Goal: Task Accomplishment & Management: Contribute content

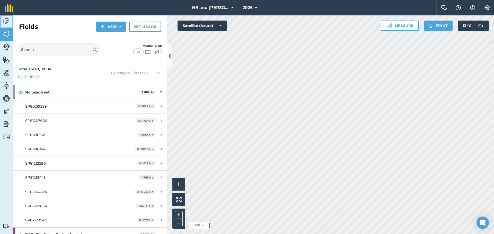
click at [11, 22] on link "Activity" at bounding box center [6, 21] width 13 height 13
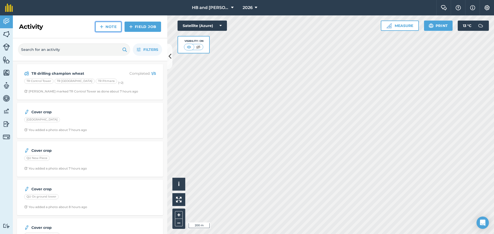
click at [112, 29] on link "Note" at bounding box center [108, 27] width 26 height 10
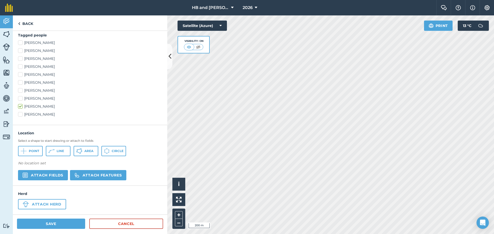
scroll to position [128, 0]
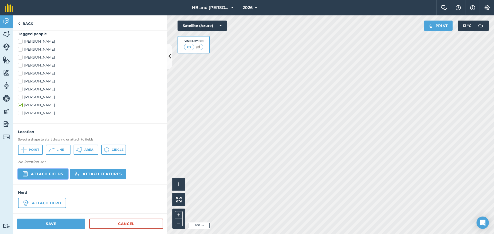
click at [48, 172] on button "Attach fields" at bounding box center [43, 174] width 50 height 10
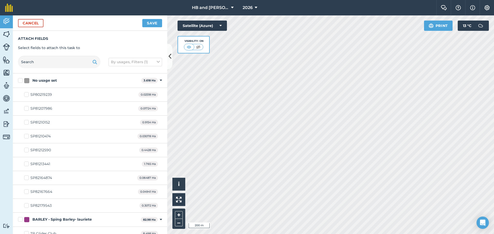
checkbox input "true"
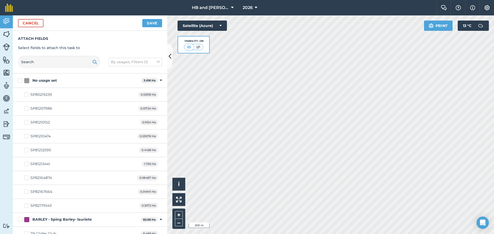
checkbox input "true"
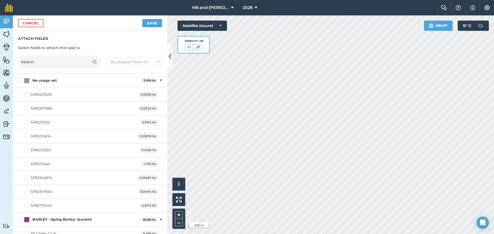
checkbox input "true"
click at [152, 24] on button "Save" at bounding box center [152, 23] width 20 height 8
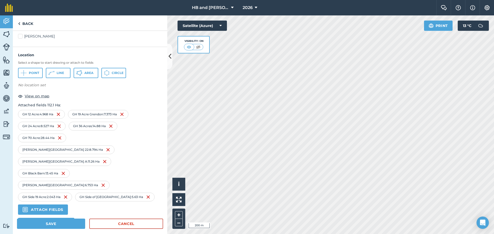
scroll to position [205, 0]
click at [117, 223] on link "Cancel" at bounding box center [126, 224] width 74 height 10
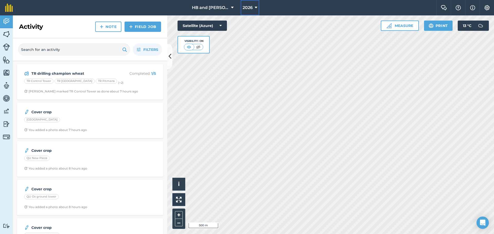
click at [252, 9] on button "2026" at bounding box center [250, 7] width 19 height 15
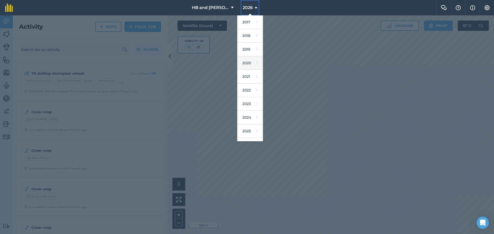
scroll to position [24, 0]
click at [254, 111] on link "2025" at bounding box center [250, 108] width 26 height 14
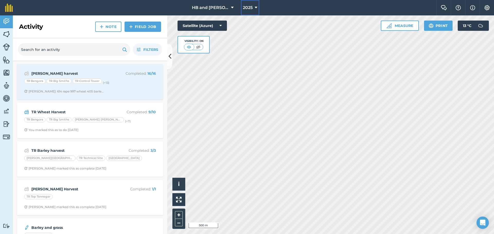
click at [247, 8] on span "2025" at bounding box center [248, 8] width 10 height 6
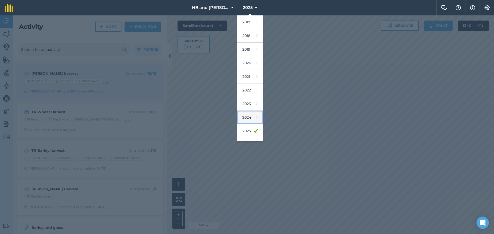
click at [248, 116] on link "2024" at bounding box center [250, 118] width 26 height 14
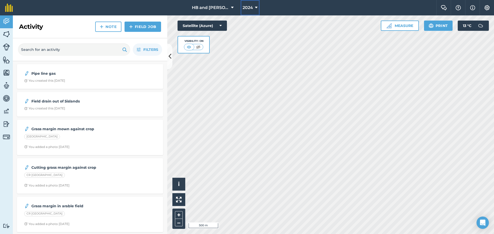
click at [249, 9] on span "2024" at bounding box center [248, 8] width 10 height 6
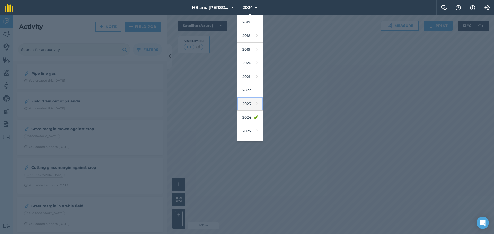
click at [246, 103] on link "2023" at bounding box center [250, 104] width 26 height 14
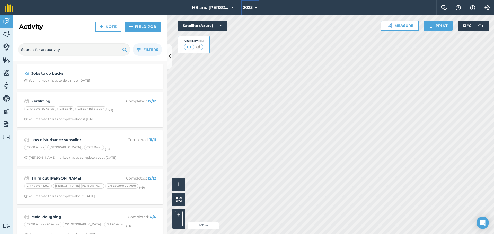
click at [250, 9] on span "2023" at bounding box center [248, 8] width 10 height 6
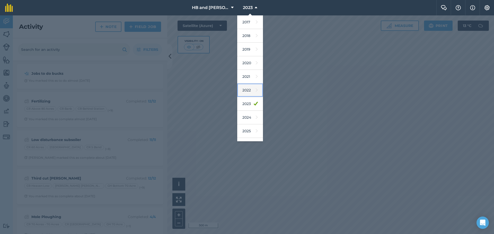
click at [256, 93] on icon at bounding box center [257, 90] width 2 height 7
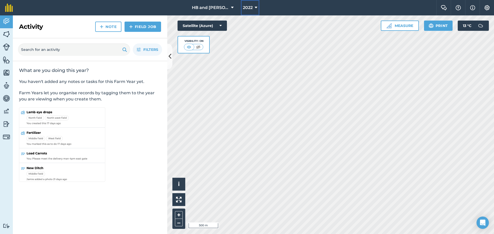
click at [255, 7] on icon at bounding box center [256, 8] width 3 height 6
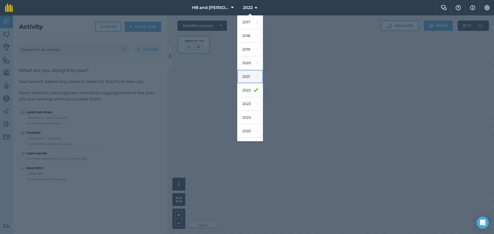
click at [244, 81] on link "2021" at bounding box center [250, 77] width 26 height 14
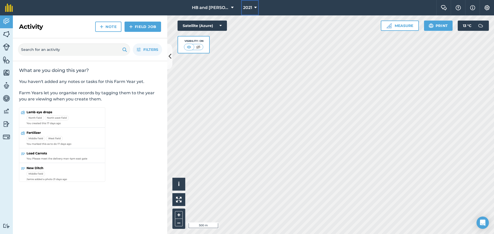
click at [250, 8] on button "2021" at bounding box center [250, 7] width 18 height 15
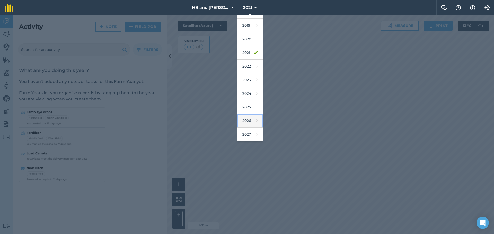
click at [249, 123] on link "2026" at bounding box center [250, 121] width 26 height 14
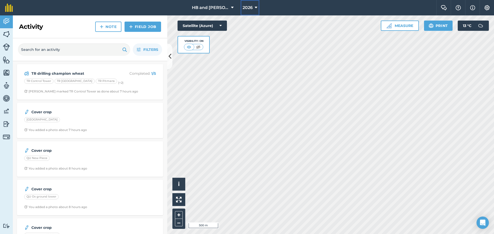
click at [245, 9] on span "2026" at bounding box center [248, 8] width 10 height 6
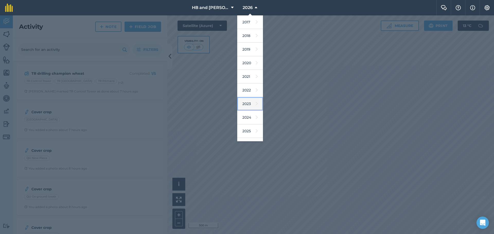
click at [248, 104] on link "2023" at bounding box center [250, 104] width 26 height 14
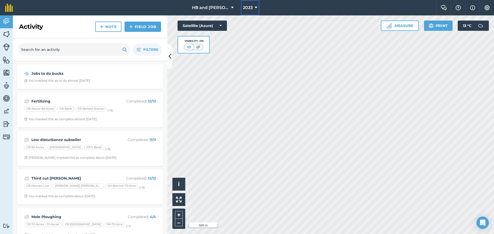
click at [244, 10] on span "2023" at bounding box center [248, 8] width 10 height 6
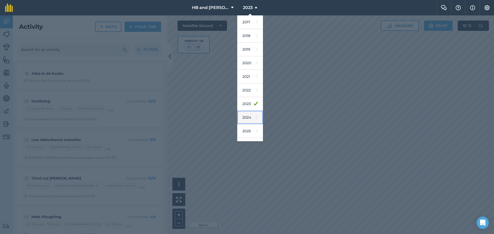
click at [244, 119] on link "2024" at bounding box center [250, 118] width 26 height 14
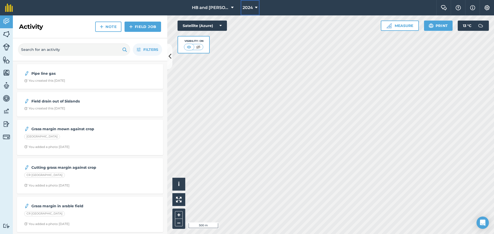
click at [245, 9] on span "2024" at bounding box center [248, 8] width 10 height 6
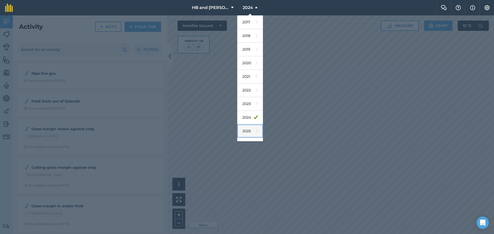
click at [243, 134] on link "2025" at bounding box center [250, 132] width 26 height 14
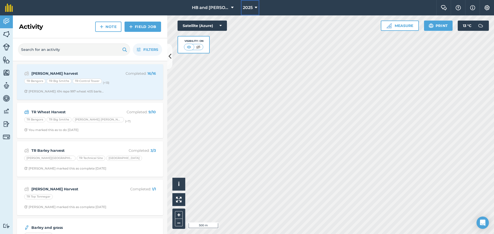
click at [250, 9] on span "2025" at bounding box center [248, 8] width 10 height 6
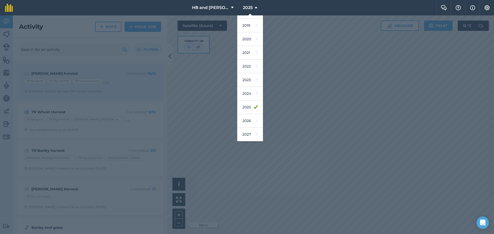
click at [277, 40] on div at bounding box center [247, 124] width 494 height 219
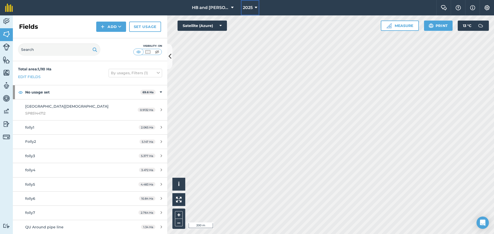
click at [248, 6] on span "2025" at bounding box center [248, 8] width 10 height 6
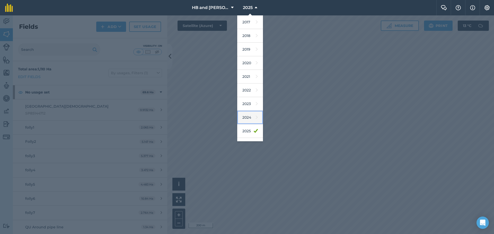
click at [247, 117] on link "2024" at bounding box center [250, 118] width 26 height 14
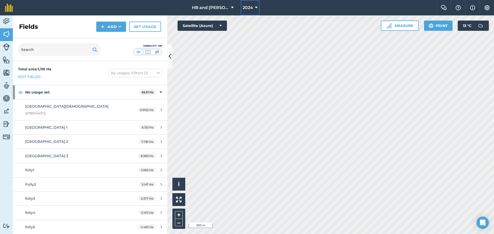
click at [249, 8] on span "2024" at bounding box center [248, 8] width 10 height 6
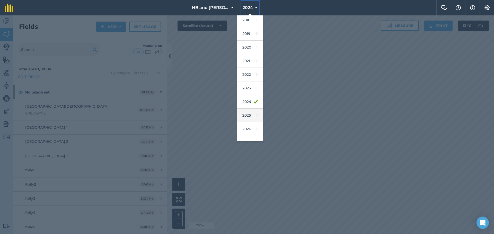
scroll to position [24, 0]
click at [248, 122] on link "2026" at bounding box center [250, 121] width 26 height 14
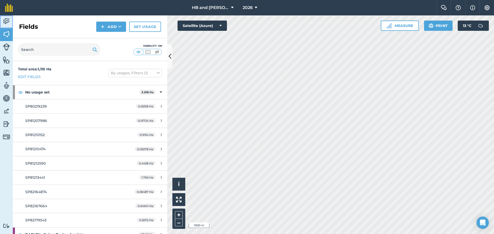
click at [9, 21] on img at bounding box center [6, 22] width 7 height 8
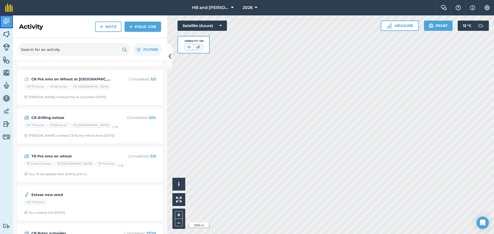
scroll to position [540, 0]
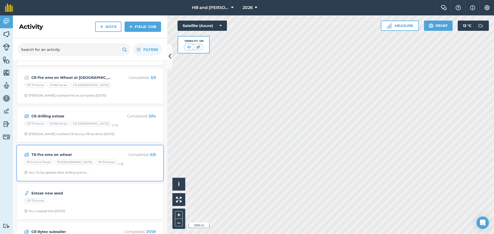
click at [118, 171] on span "You: To be applied after drilling and ro..." at bounding box center [90, 173] width 132 height 4
click at [124, 171] on span "You: To be applied after drilling and ro..." at bounding box center [90, 173] width 132 height 4
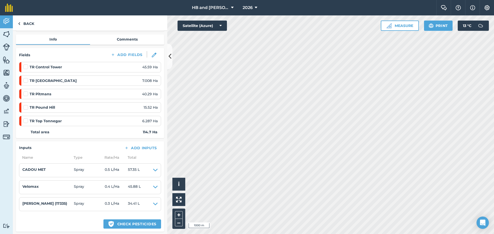
scroll to position [77, 0]
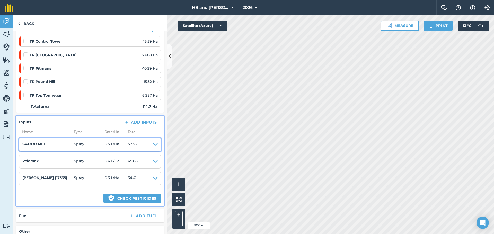
click at [145, 147] on summary "CADOU MET Spray 0.5 L / Ha 57.35 L" at bounding box center [89, 144] width 135 height 7
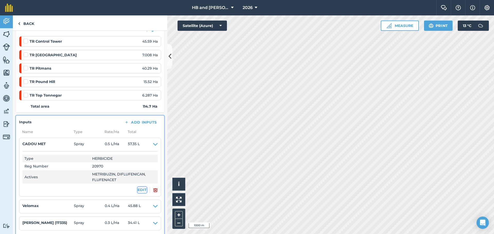
click at [139, 190] on button "EDIT" at bounding box center [142, 190] width 9 height 6
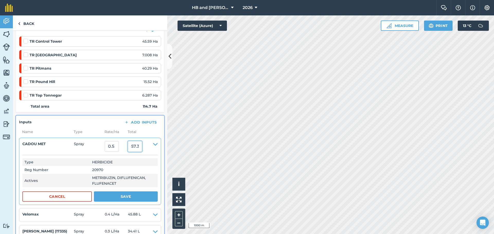
drag, startPoint x: 143, startPoint y: 146, endPoint x: 132, endPoint y: 145, distance: 11.8
click at [132, 145] on input "57.35" at bounding box center [135, 146] width 14 height 11
type input "55"
type input "0.47951176983435045"
click at [127, 199] on button "Save" at bounding box center [126, 197] width 64 height 10
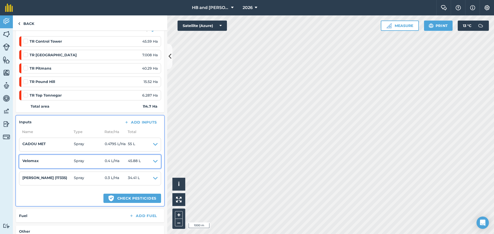
click at [142, 164] on summary "Velomax Spray 0.4 L / Ha 45.88 L" at bounding box center [89, 161] width 135 height 7
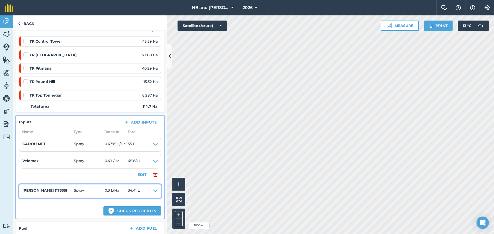
click at [153, 191] on icon at bounding box center [155, 191] width 5 height 7
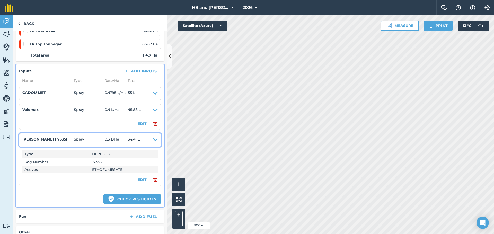
scroll to position [129, 0]
click at [138, 179] on button "EDIT" at bounding box center [142, 180] width 9 height 6
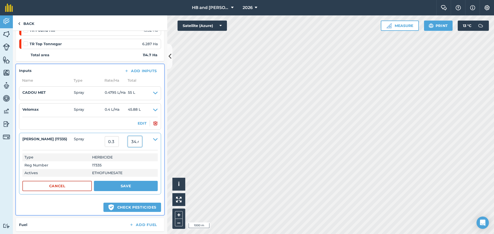
click at [138, 144] on input "34.41" at bounding box center [135, 141] width 14 height 11
drag, startPoint x: 142, startPoint y: 142, endPoint x: 125, endPoint y: 140, distance: 16.6
click at [125, 140] on summary "[PERSON_NAME] (17335) Spray 0.3 34.41" at bounding box center [89, 141] width 135 height 11
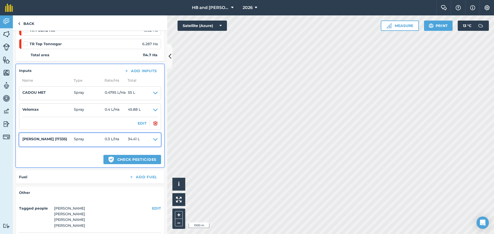
click at [137, 140] on span "34.41 L" at bounding box center [134, 139] width 12 height 7
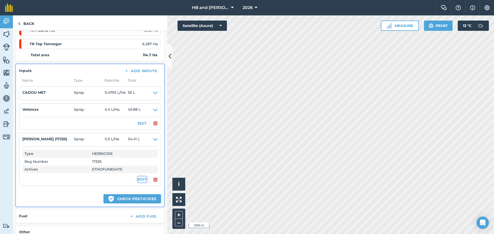
click at [139, 180] on button "EDIT" at bounding box center [142, 180] width 9 height 6
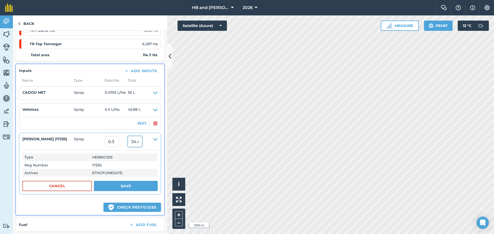
drag, startPoint x: 145, startPoint y: 143, endPoint x: 119, endPoint y: 142, distance: 26.0
click at [119, 142] on summary "[PERSON_NAME] (17335) Spray 0.3 34.41" at bounding box center [89, 141] width 135 height 11
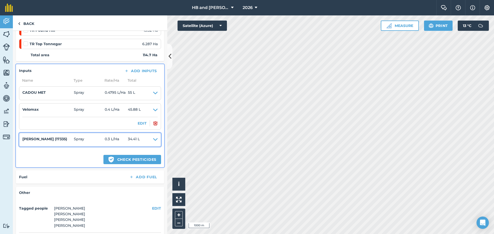
click at [153, 141] on icon at bounding box center [155, 139] width 5 height 7
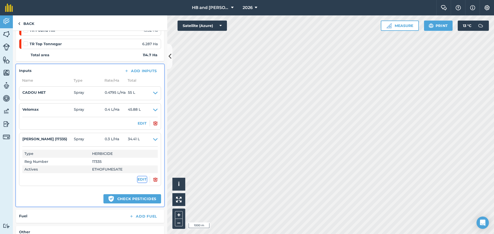
click at [139, 180] on button "EDIT" at bounding box center [142, 180] width 9 height 6
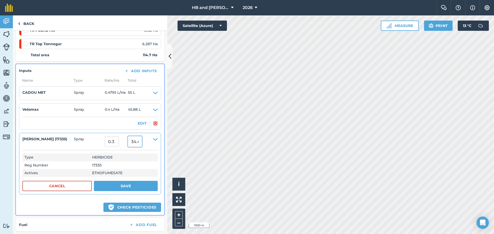
click at [141, 144] on input "34.41" at bounding box center [135, 141] width 14 height 11
type input "35"
type input "0.3051438535309503"
click at [132, 188] on button "Save" at bounding box center [126, 186] width 64 height 10
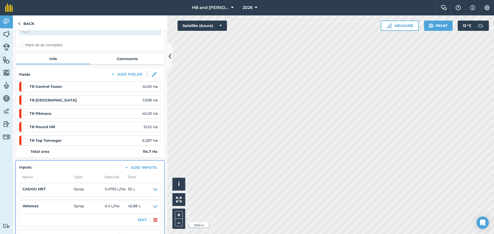
scroll to position [0, 0]
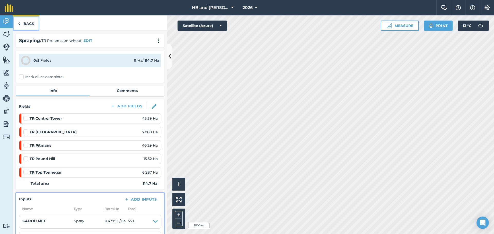
click at [27, 24] on link "Back" at bounding box center [26, 22] width 27 height 15
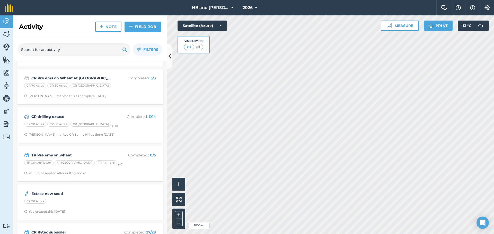
scroll to position [540, 0]
click at [127, 132] on span "[PERSON_NAME] marked CR Sunny Hill as done [DATE]" at bounding box center [90, 134] width 132 height 4
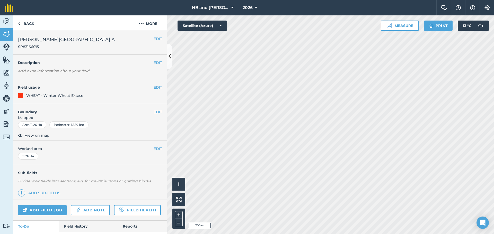
scroll to position [33, 0]
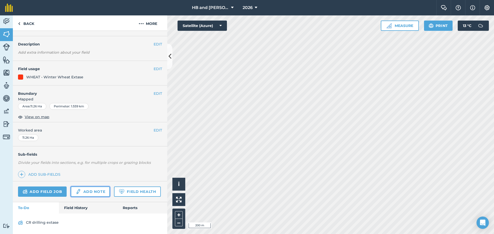
click at [91, 187] on link "Add note" at bounding box center [90, 192] width 39 height 10
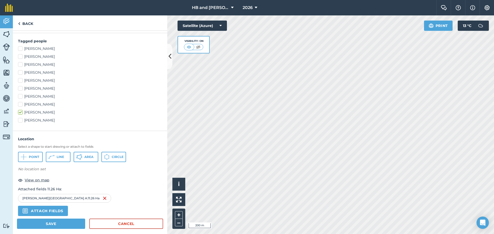
scroll to position [154, 0]
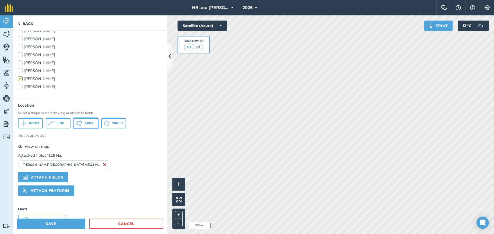
click at [84, 125] on button "Area" at bounding box center [86, 123] width 25 height 10
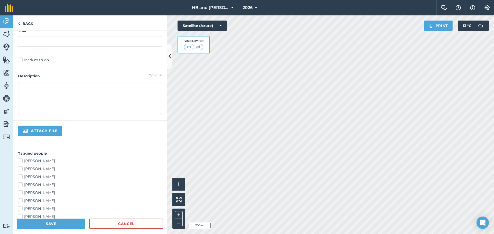
scroll to position [0, 0]
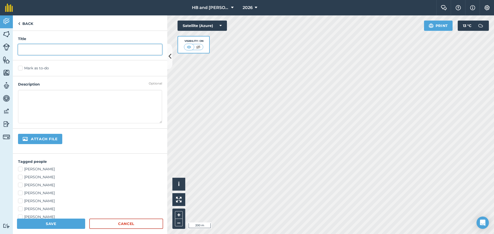
click at [47, 50] on input "text" at bounding box center [90, 49] width 144 height 11
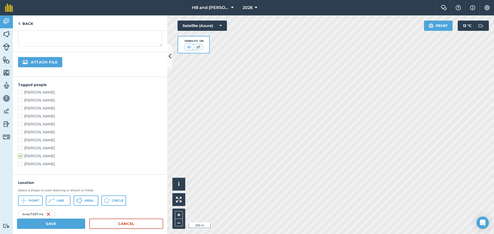
scroll to position [77, 0]
type input "New vibe seed drilled here"
click at [50, 222] on button "Save" at bounding box center [51, 224] width 68 height 10
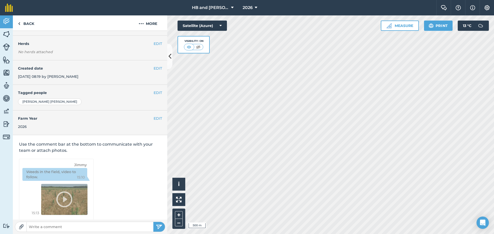
scroll to position [66, 0]
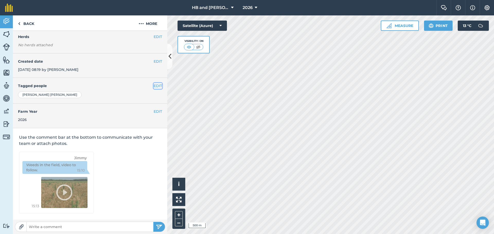
click at [154, 86] on button "EDIT" at bounding box center [158, 86] width 8 height 6
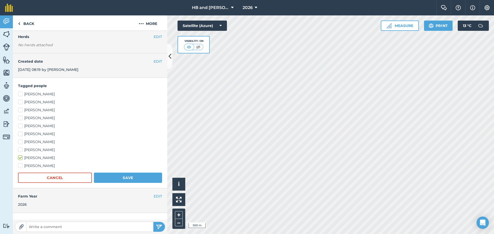
click at [27, 150] on label "[PERSON_NAME]" at bounding box center [90, 149] width 144 height 5
click at [21, 150] on input "[PERSON_NAME]" at bounding box center [19, 148] width 3 height 3
checkbox input "true"
drag, startPoint x: 118, startPoint y: 179, endPoint x: 127, endPoint y: 181, distance: 9.3
click at [120, 179] on button "Save" at bounding box center [128, 178] width 68 height 10
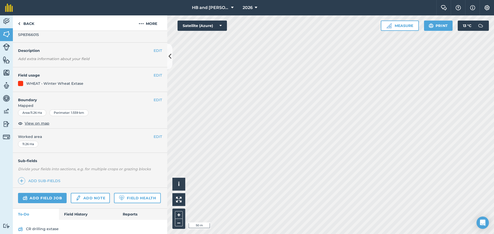
scroll to position [33, 0]
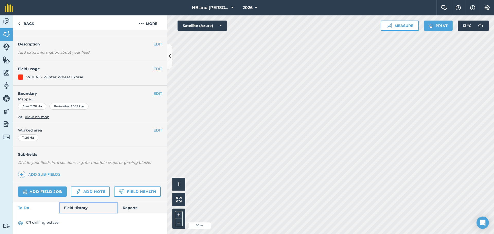
click at [87, 209] on link "Field History" at bounding box center [88, 208] width 58 height 11
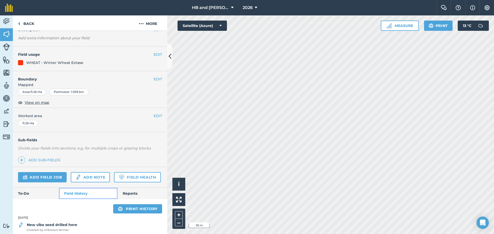
scroll to position [110, 0]
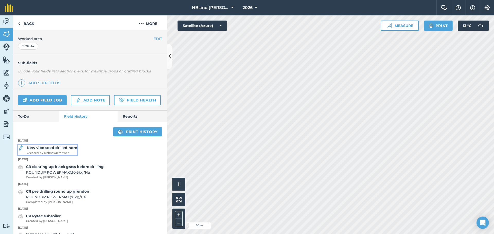
click at [40, 150] on strong "New vibe seed drilled here" at bounding box center [52, 148] width 50 height 5
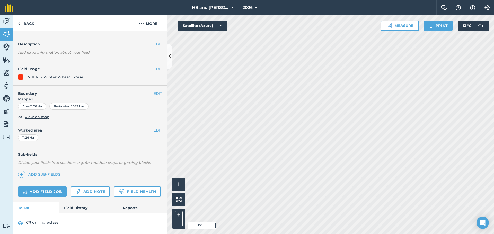
scroll to position [33, 0]
click at [85, 209] on link "Field History" at bounding box center [88, 208] width 58 height 11
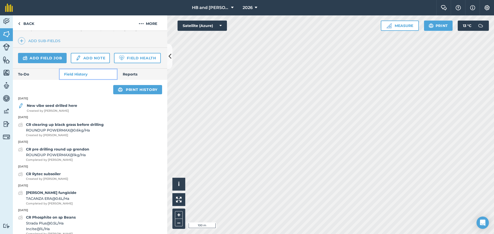
scroll to position [162, 0]
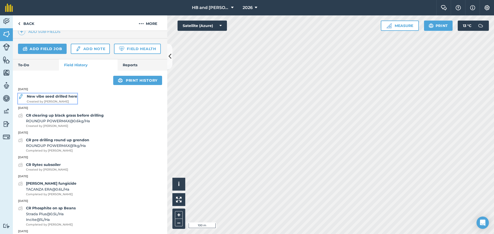
click at [72, 104] on span "Created by [PERSON_NAME]" at bounding box center [52, 102] width 50 height 5
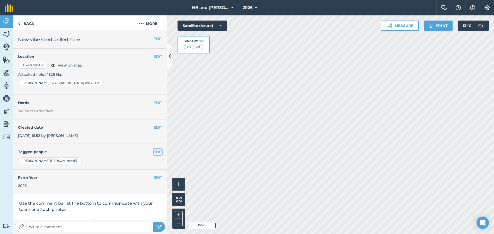
click at [154, 151] on button "EDIT" at bounding box center [158, 152] width 8 height 6
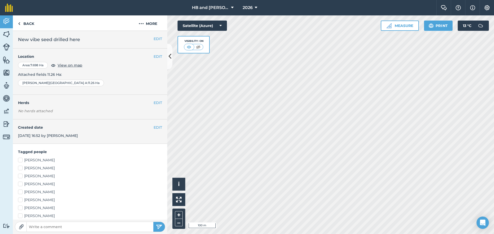
click at [35, 216] on label "[PERSON_NAME]" at bounding box center [90, 216] width 144 height 5
click at [21, 216] on input "[PERSON_NAME]" at bounding box center [19, 215] width 3 height 3
checkbox input "true"
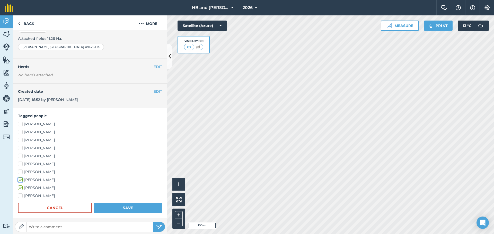
scroll to position [103, 0]
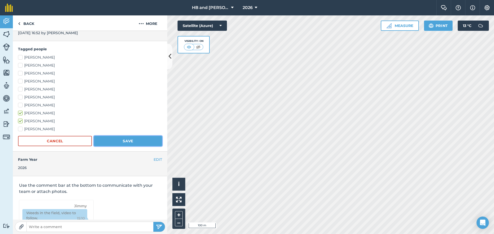
click at [123, 140] on button "Save" at bounding box center [128, 141] width 68 height 10
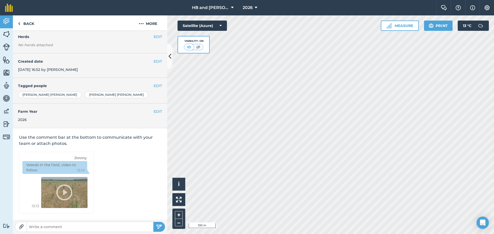
scroll to position [66, 0]
